Goal: Task Accomplishment & Management: Manage account settings

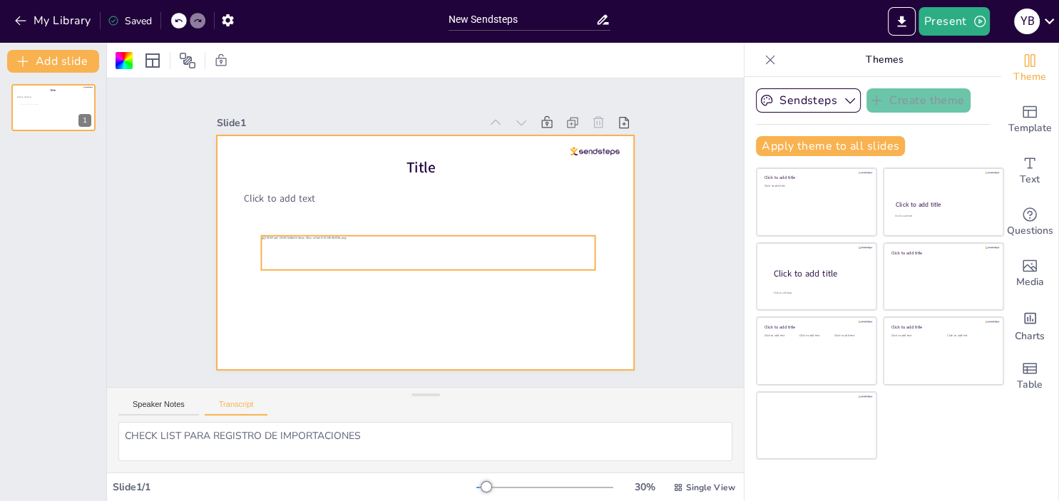
scroll to position [58, 0]
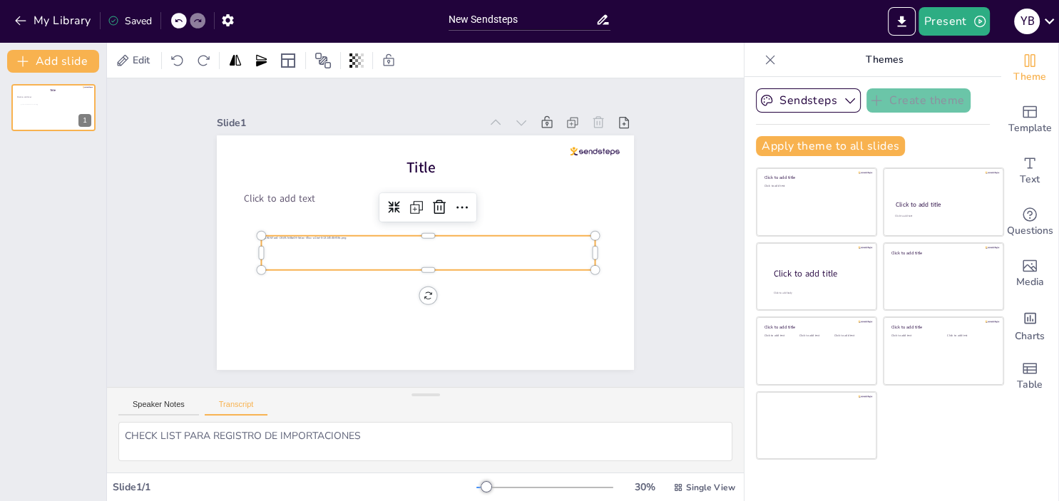
click at [350, 246] on div at bounding box center [428, 253] width 334 height 34
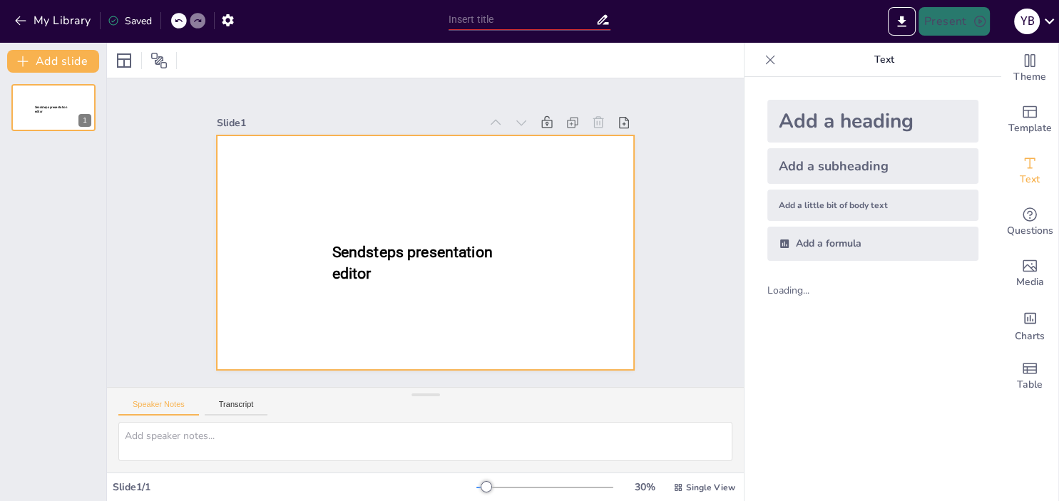
type input "New Sendsteps"
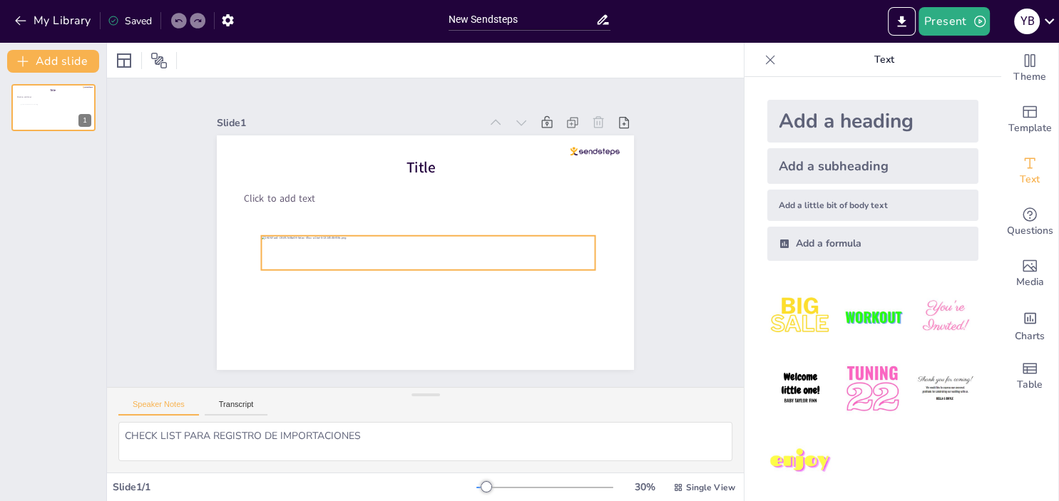
click at [361, 258] on div at bounding box center [428, 253] width 334 height 34
click at [1047, 16] on icon at bounding box center [1048, 20] width 19 height 19
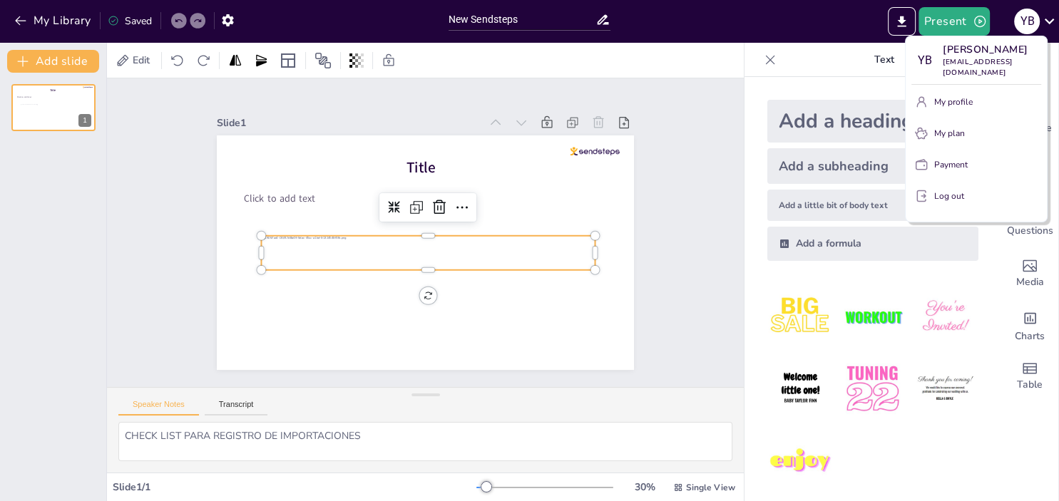
click at [954, 197] on p "Log out" at bounding box center [949, 196] width 30 height 13
